Goal: Task Accomplishment & Management: Manage account settings

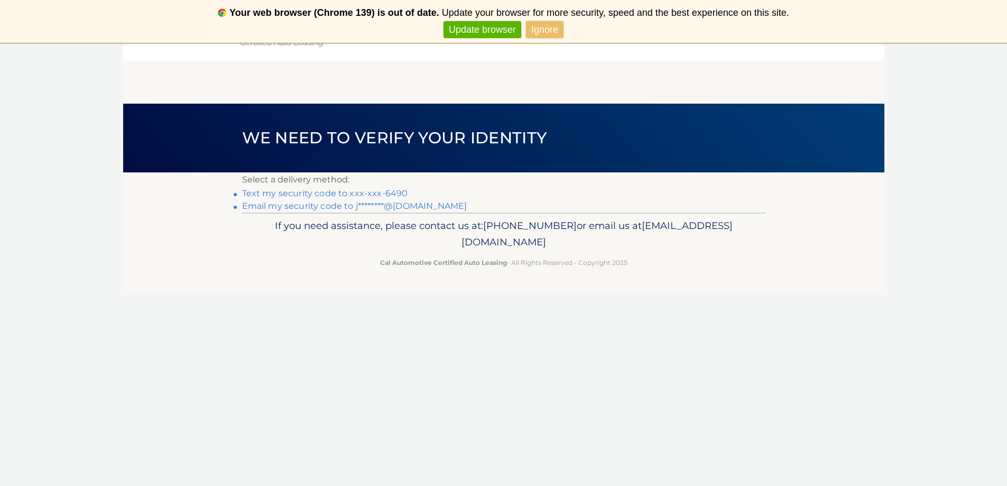
click at [303, 193] on link "Text my security code to xxx-xxx-6490" at bounding box center [325, 193] width 166 height 10
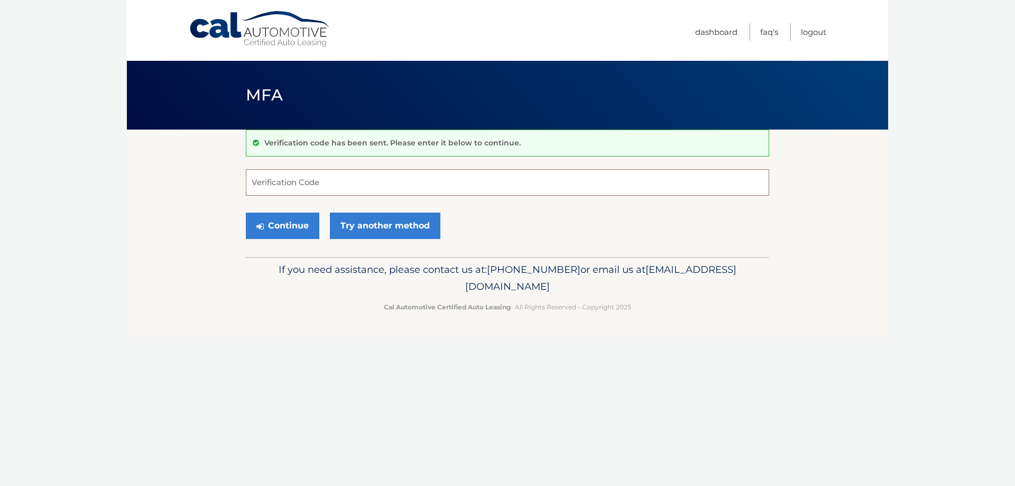
click at [309, 182] on input "Verification Code" at bounding box center [507, 182] width 523 height 26
type input "987576"
click at [291, 222] on button "Continue" at bounding box center [282, 225] width 73 height 26
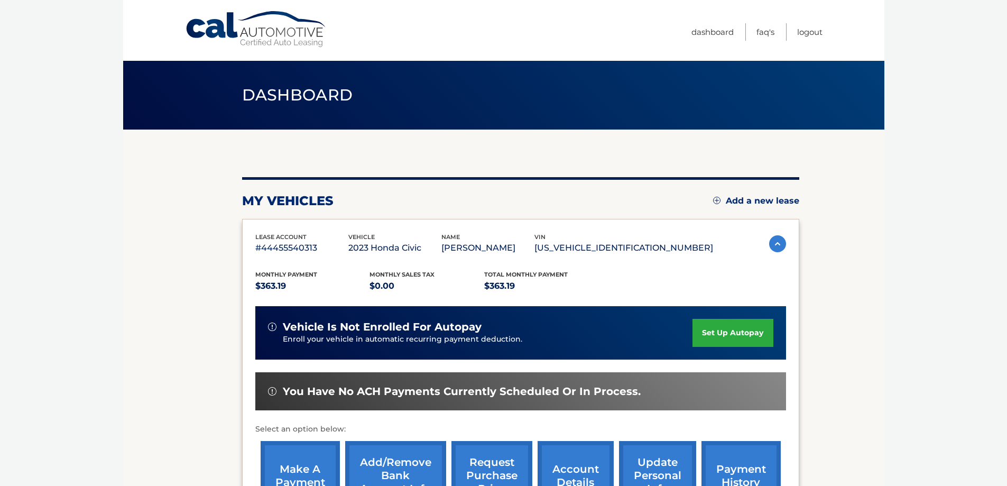
click at [778, 244] on img at bounding box center [777, 243] width 17 height 17
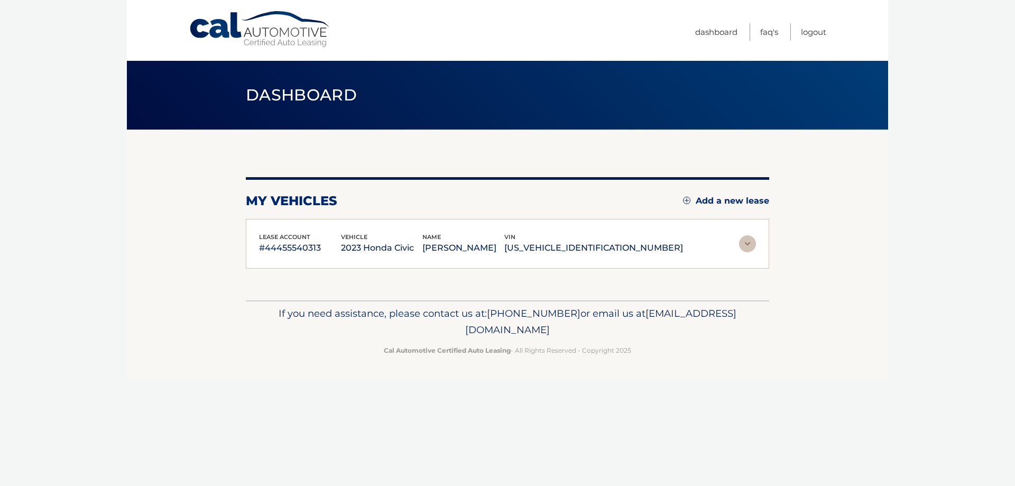
click at [778, 244] on section "my vehicles Add a new lease lease account #44455540313 vehicle 2023 Honda Civic…" at bounding box center [507, 214] width 761 height 171
click at [747, 242] on img at bounding box center [747, 243] width 17 height 17
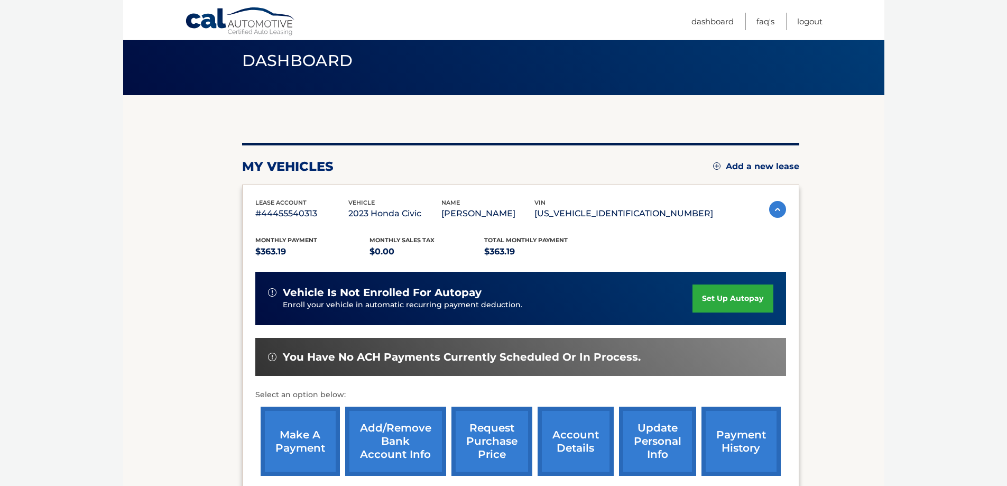
scroll to position [53, 0]
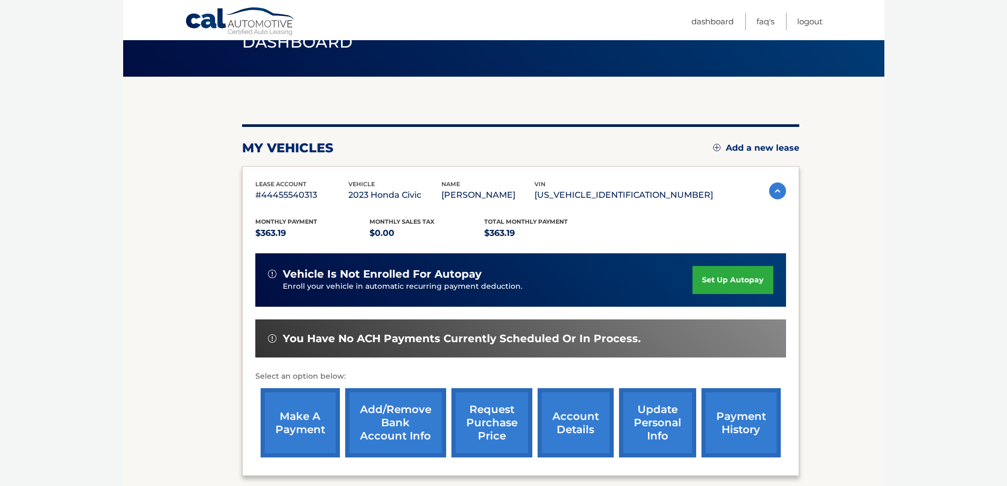
click at [198, 337] on section "my vehicles Add a new lease lease account #44455540313 vehicle 2023 Honda Civic…" at bounding box center [503, 292] width 761 height 431
click at [478, 419] on link "request purchase price" at bounding box center [491, 422] width 81 height 69
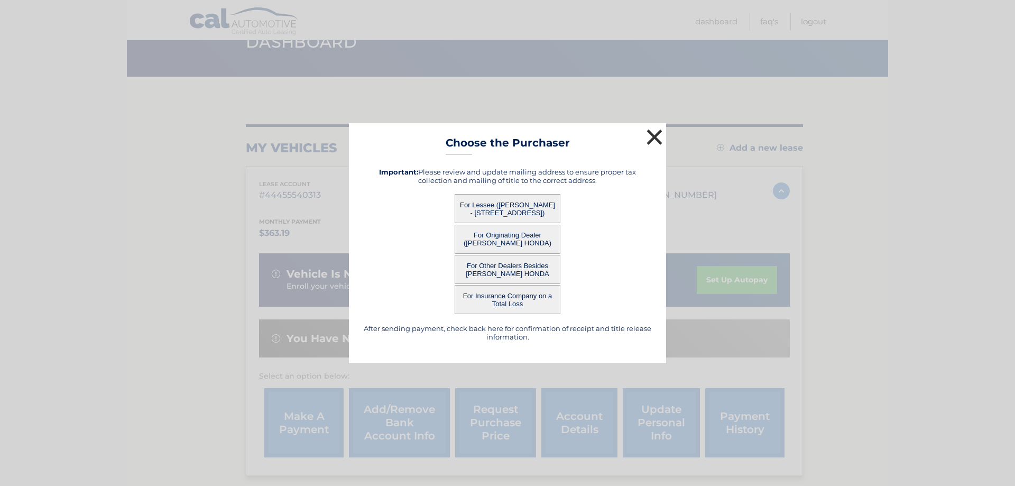
click at [657, 132] on button "×" at bounding box center [654, 136] width 21 height 21
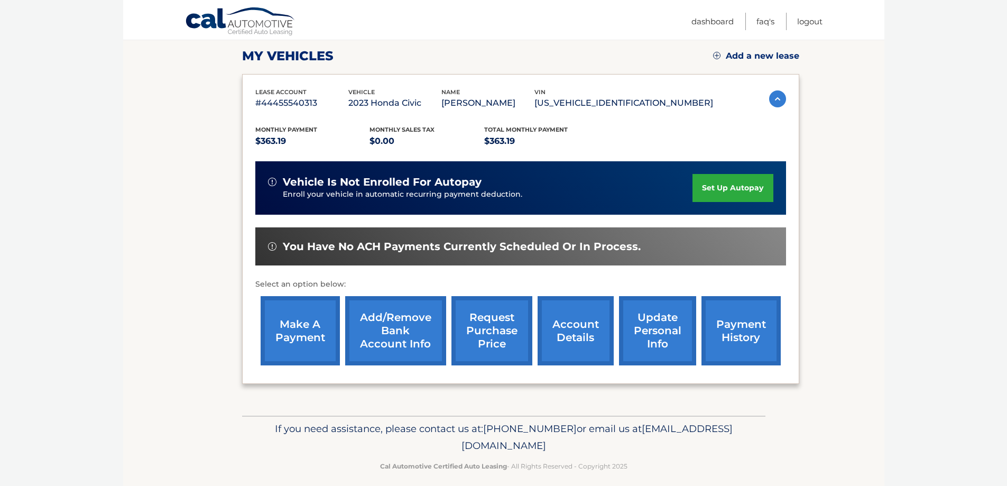
scroll to position [155, 0]
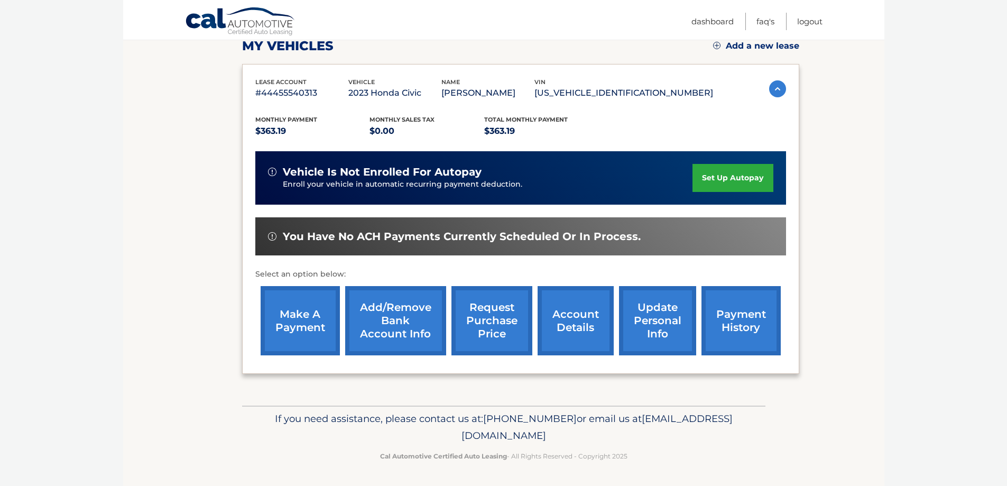
click at [562, 328] on link "account details" at bounding box center [575, 320] width 76 height 69
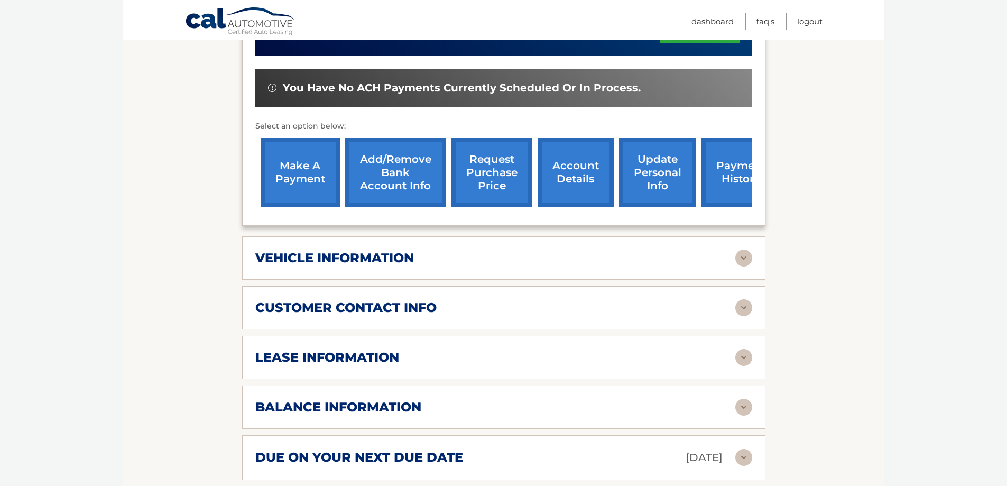
scroll to position [423, 0]
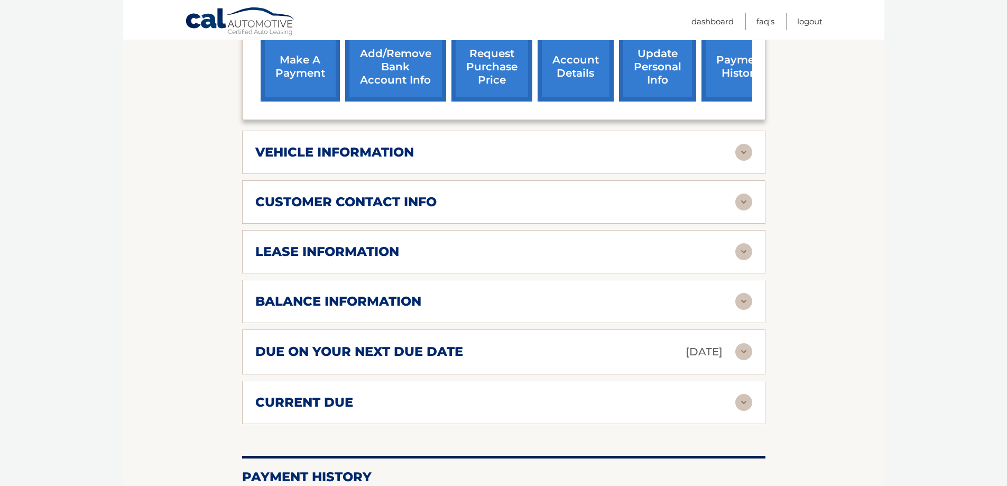
click at [739, 253] on img at bounding box center [743, 251] width 17 height 17
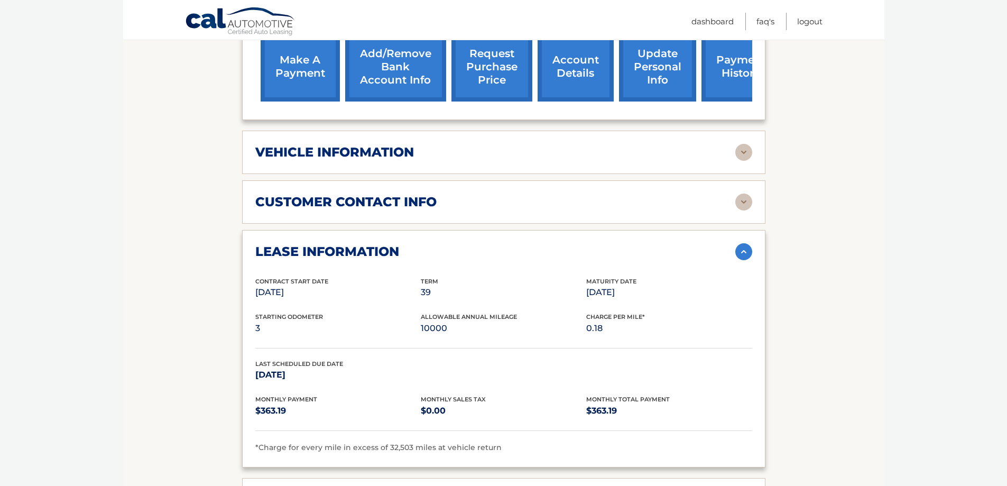
drag, startPoint x: 141, startPoint y: 199, endPoint x: 137, endPoint y: 173, distance: 26.2
click at [137, 173] on section "Account Details | #44455540313 Back to Dashboard Manage Your Lease lease accoun…" at bounding box center [503, 278] width 761 height 1142
drag, startPoint x: 144, startPoint y: 140, endPoint x: 136, endPoint y: 133, distance: 10.9
click at [136, 133] on section "Account Details | #44455540313 Back to Dashboard Manage Your Lease lease accoun…" at bounding box center [503, 278] width 761 height 1142
drag, startPoint x: 117, startPoint y: 140, endPoint x: 113, endPoint y: 129, distance: 11.4
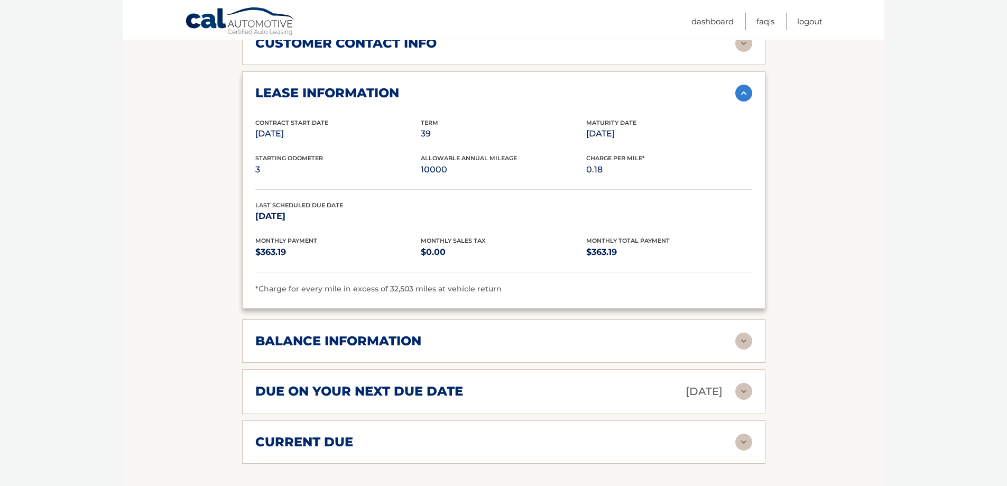
scroll to position [528, 0]
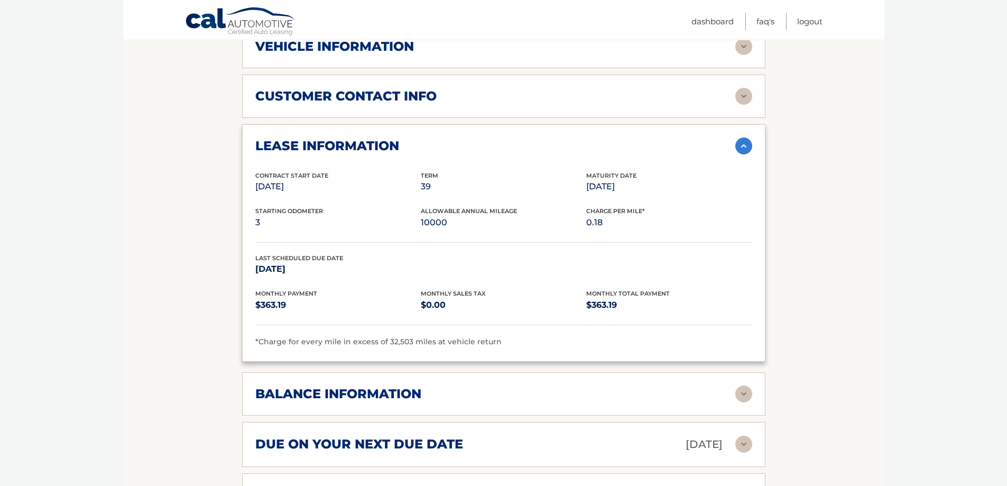
click at [747, 396] on img at bounding box center [743, 393] width 17 height 17
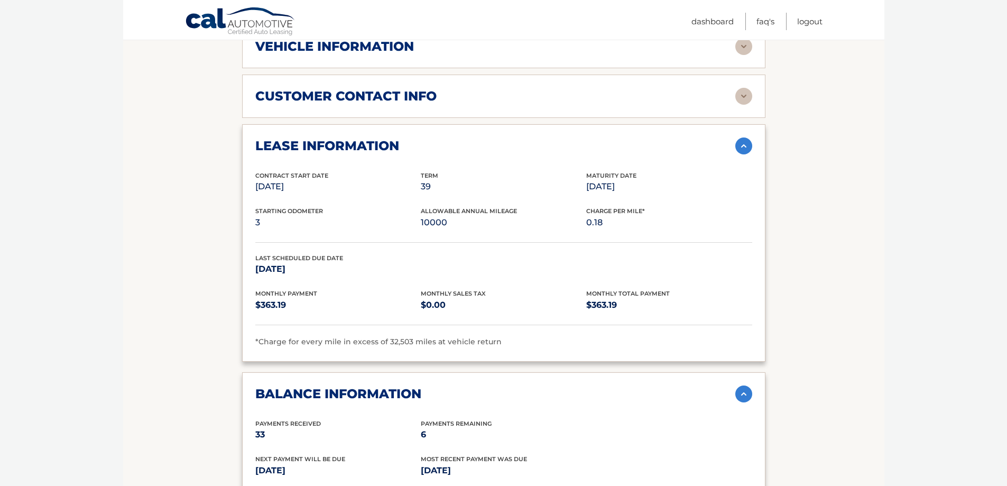
drag, startPoint x: 83, startPoint y: 308, endPoint x: 97, endPoint y: 323, distance: 20.6
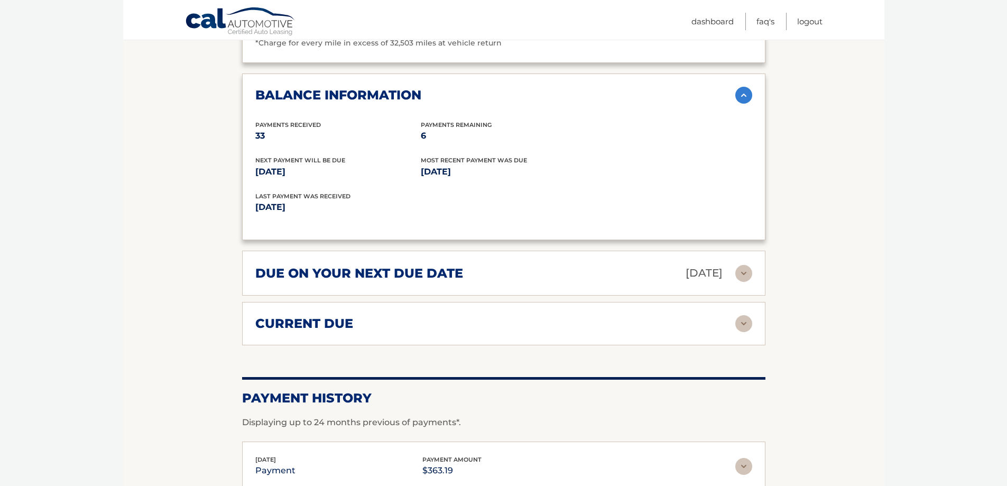
scroll to position [846, 0]
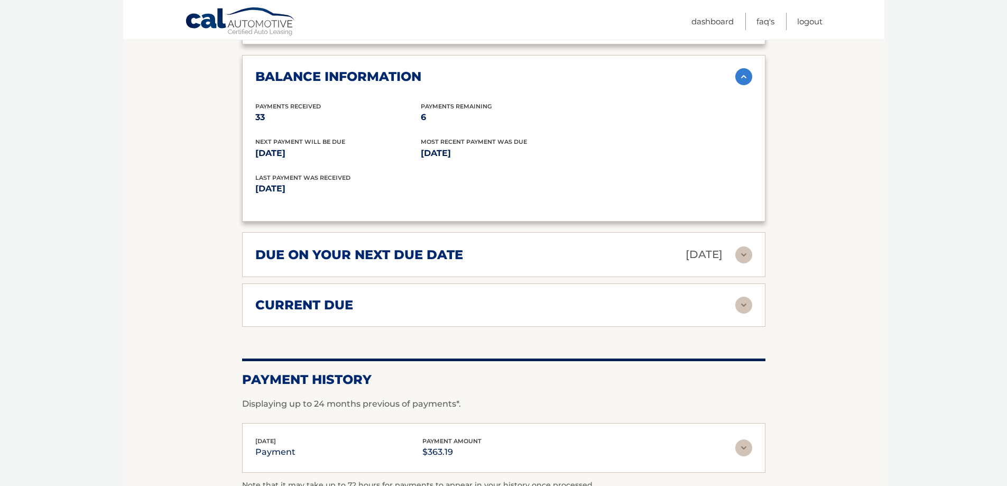
click at [738, 305] on img at bounding box center [743, 304] width 17 height 17
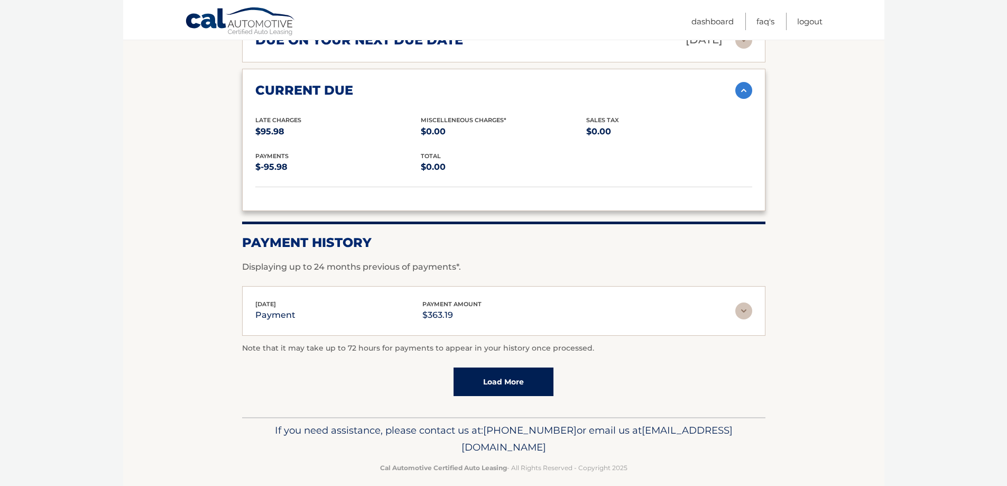
scroll to position [1072, 0]
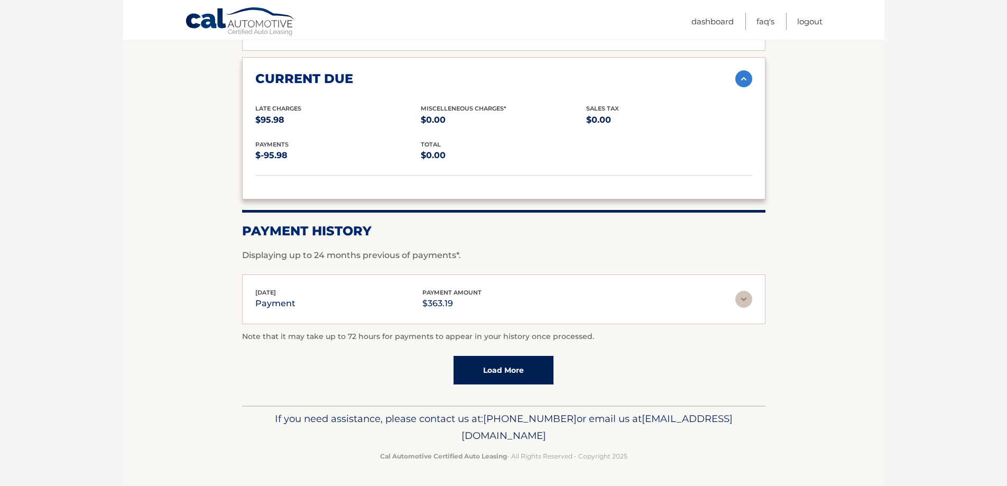
click at [495, 367] on link "Load More" at bounding box center [503, 370] width 100 height 29
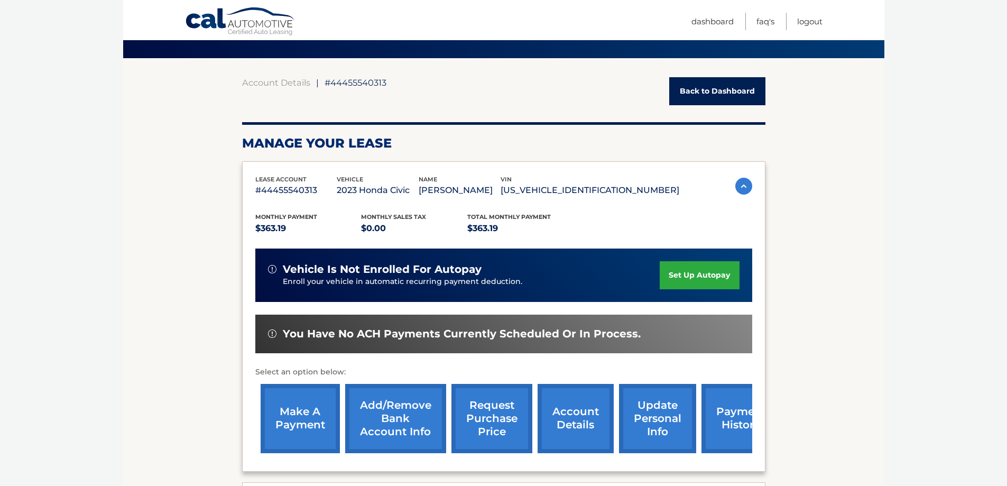
scroll to position [0, 0]
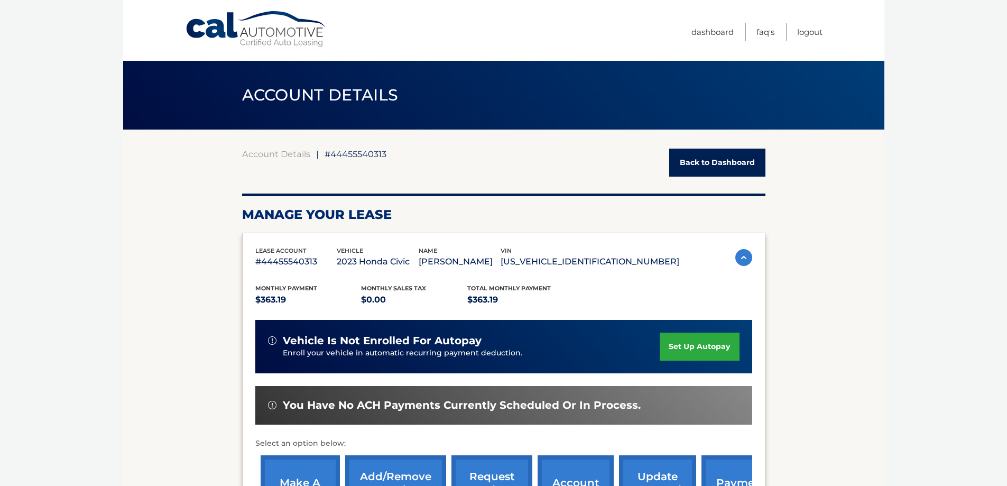
click at [708, 156] on link "Back to Dashboard" at bounding box center [717, 162] width 96 height 28
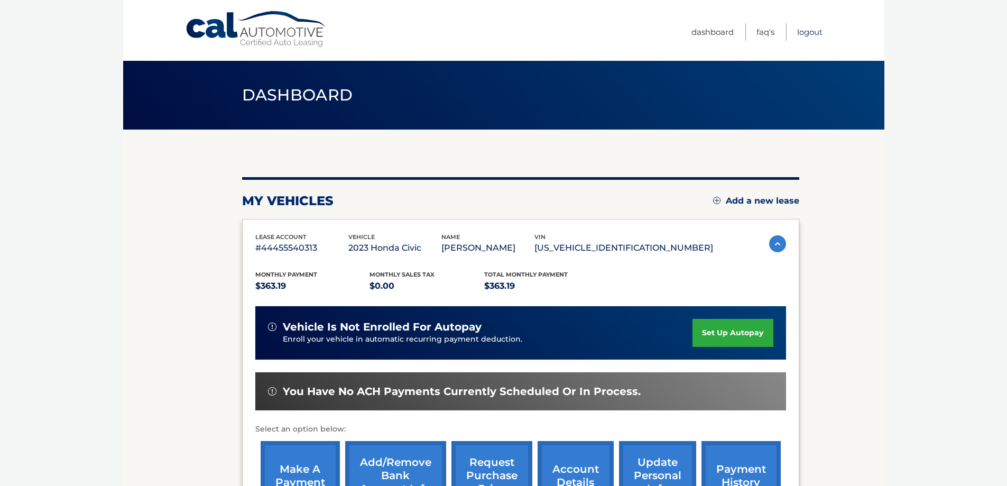
click at [810, 34] on link "Logout" at bounding box center [809, 31] width 25 height 17
